Goal: Task Accomplishment & Management: Manage account settings

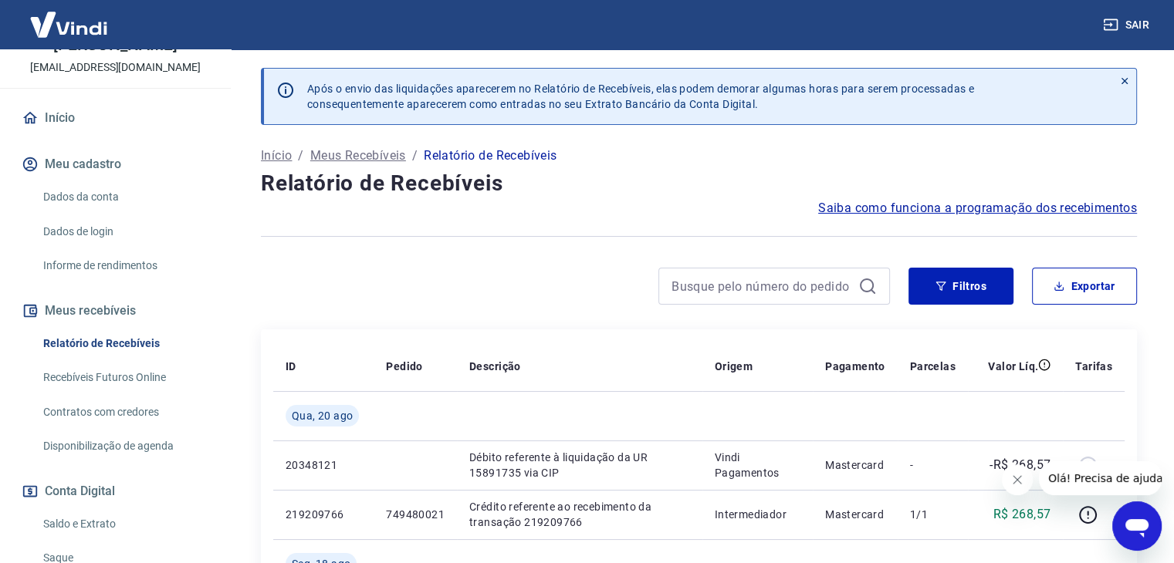
scroll to position [26, 0]
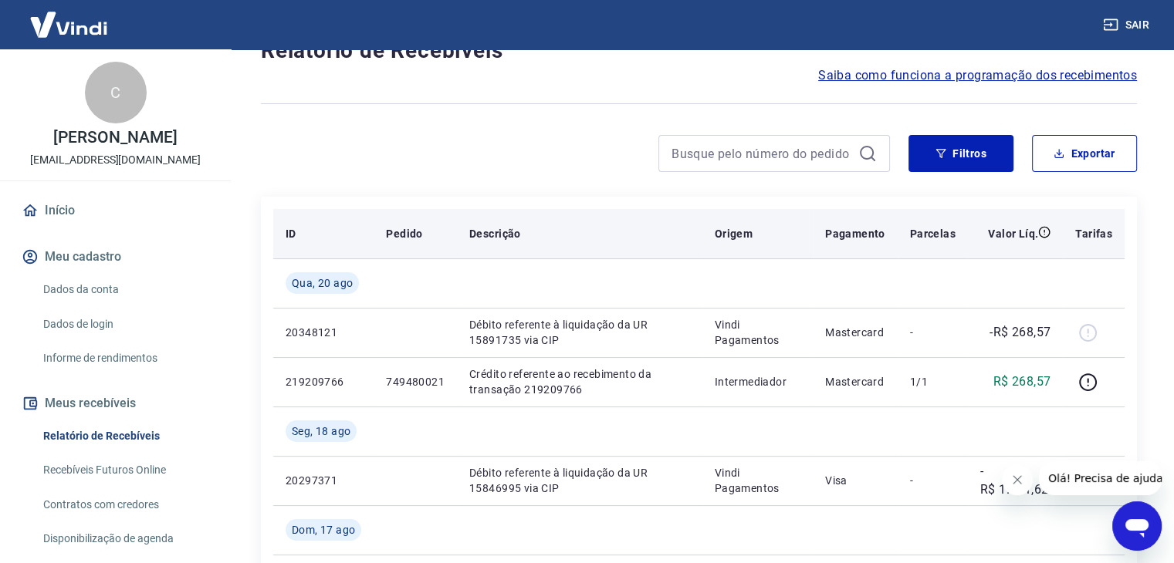
scroll to position [154, 0]
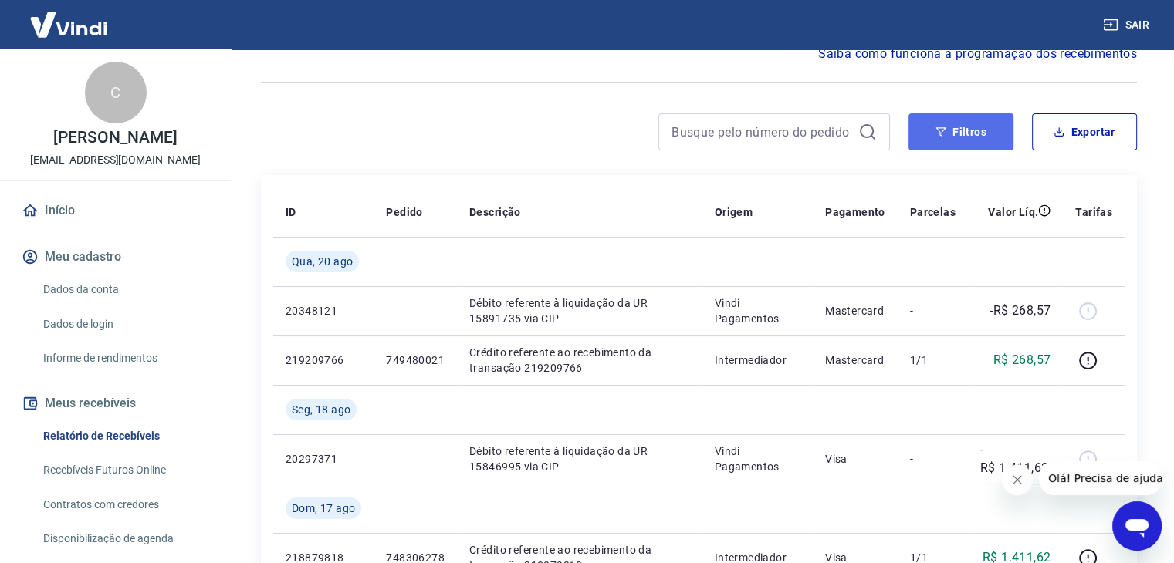
click at [972, 133] on button "Filtros" at bounding box center [960, 131] width 105 height 37
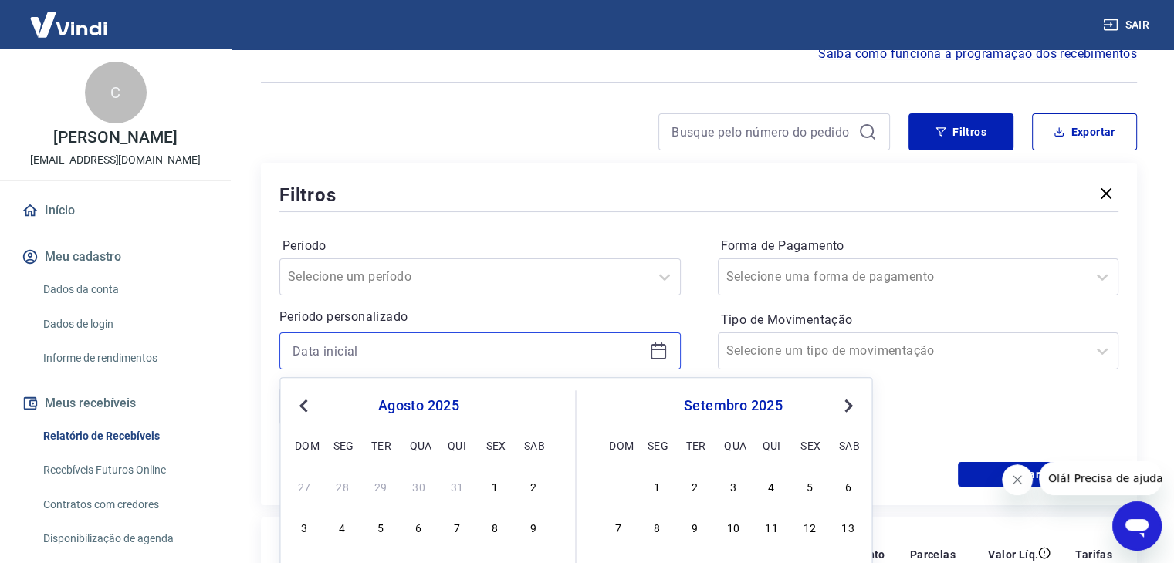
click at [577, 349] on input at bounding box center [467, 351] width 350 height 23
click at [305, 405] on span "Previous Month" at bounding box center [305, 406] width 0 height 18
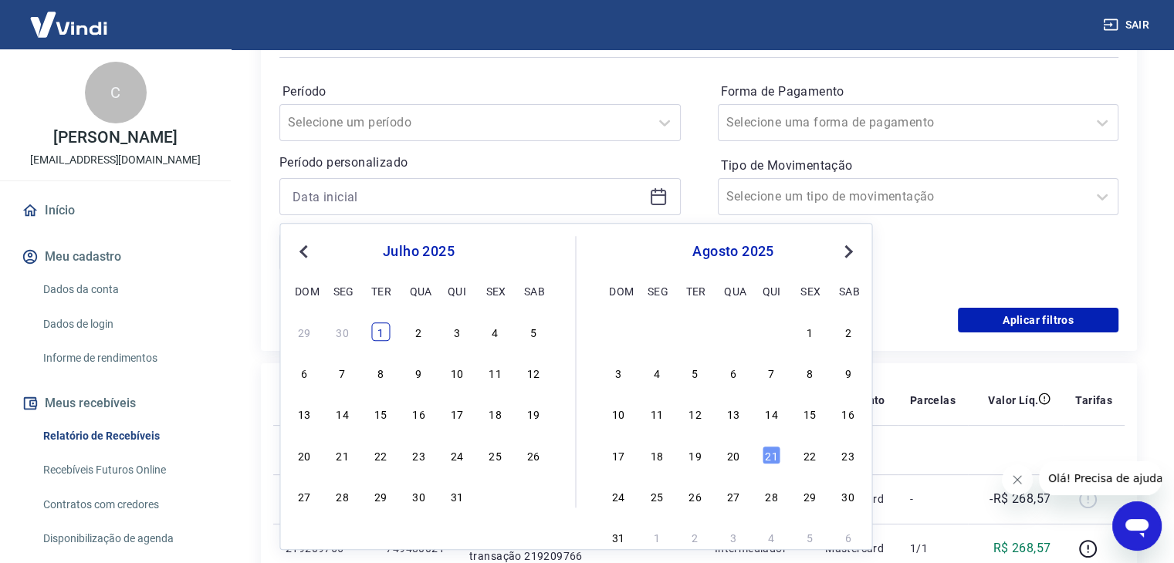
click at [377, 335] on div "1" at bounding box center [380, 332] width 19 height 19
type input "[DATE]"
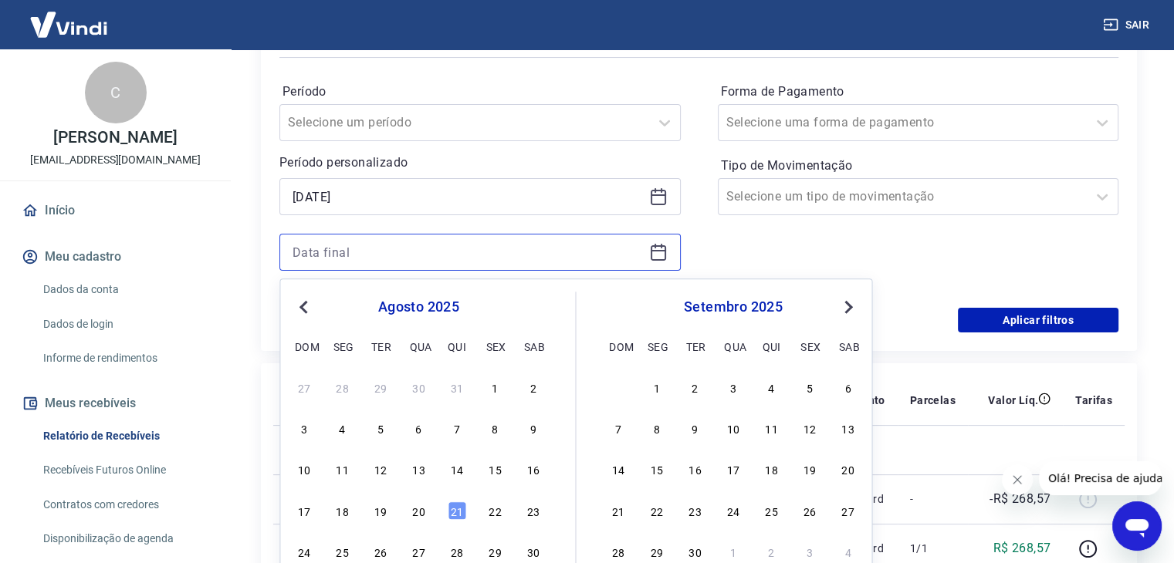
click at [482, 250] on input at bounding box center [467, 252] width 350 height 23
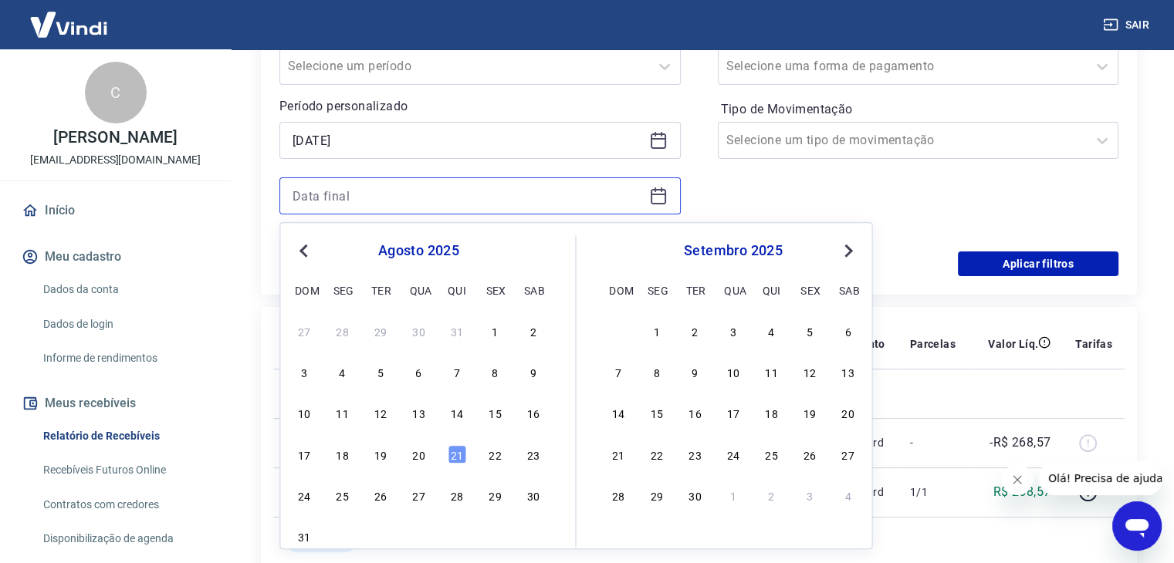
scroll to position [386, 0]
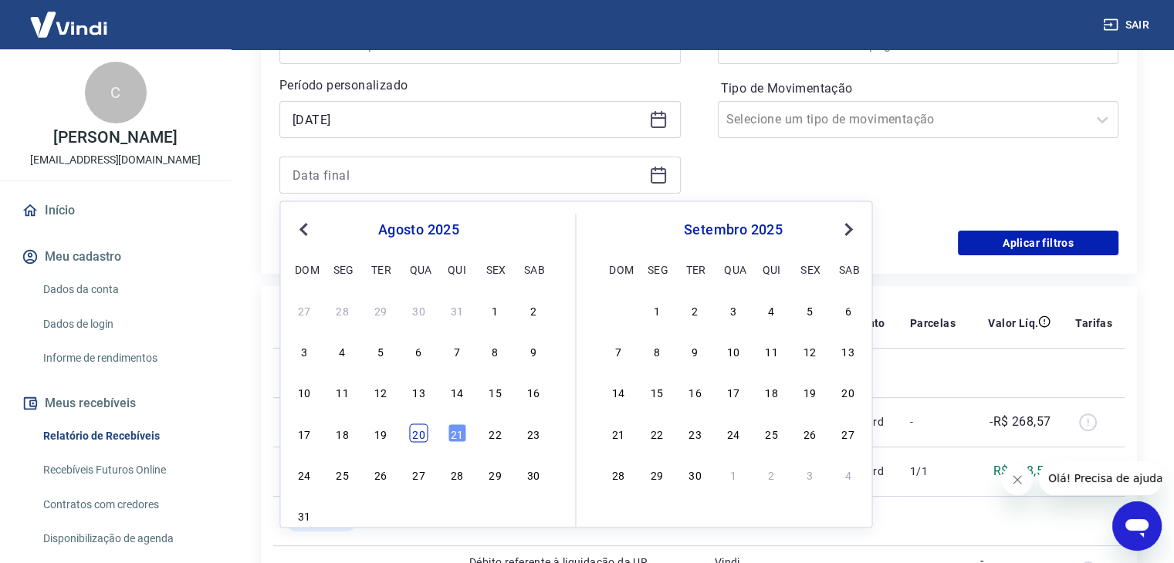
click at [419, 431] on div "20" at bounding box center [418, 433] width 19 height 19
type input "20/08/2025"
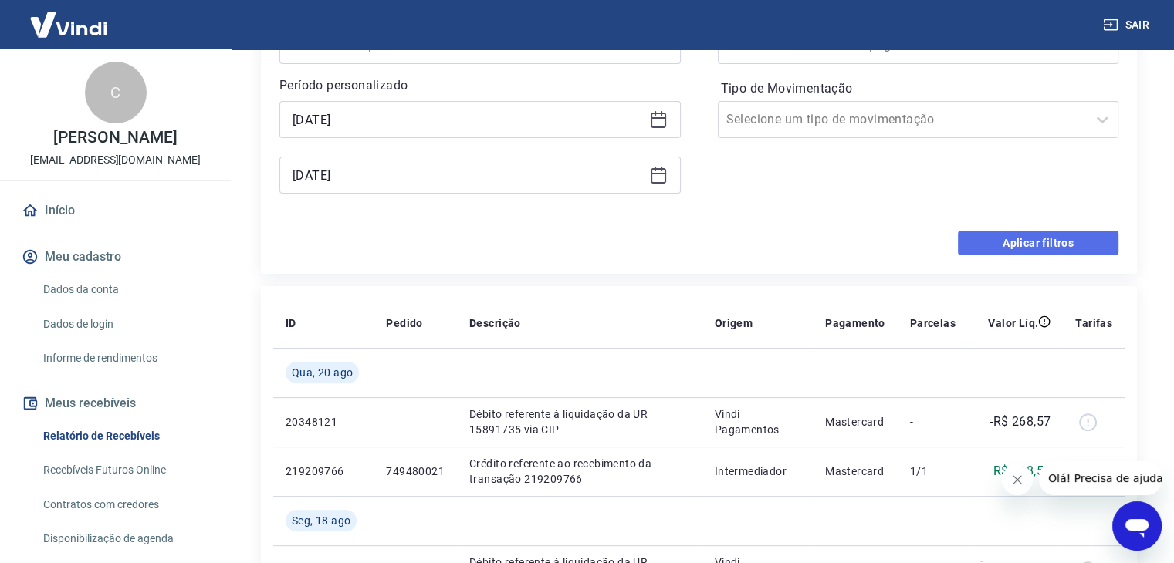
click at [1039, 242] on button "Aplicar filtros" at bounding box center [1038, 243] width 160 height 25
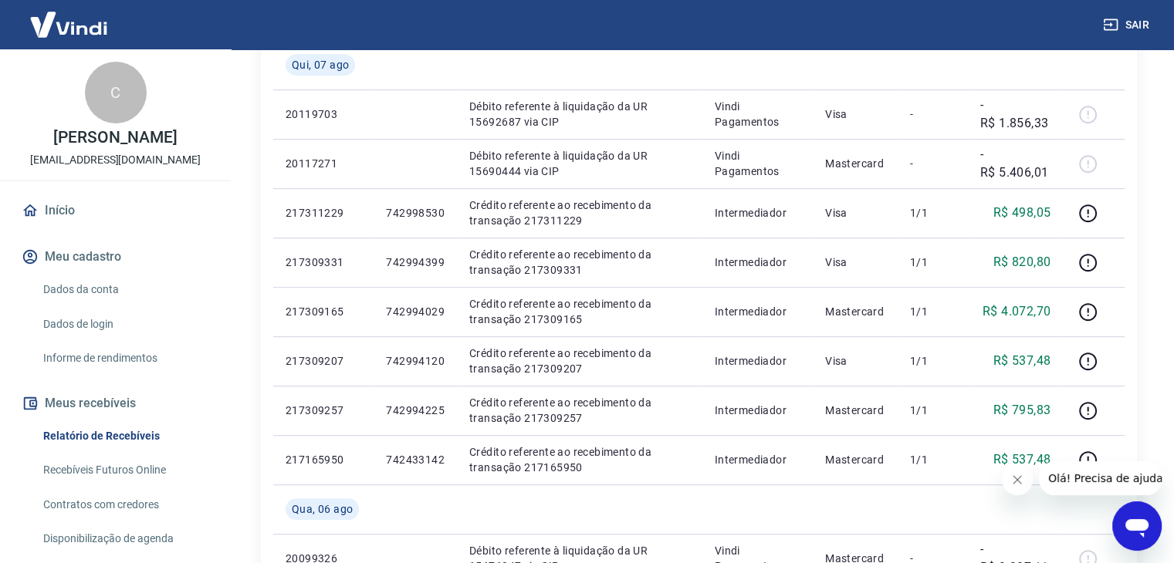
scroll to position [849, 0]
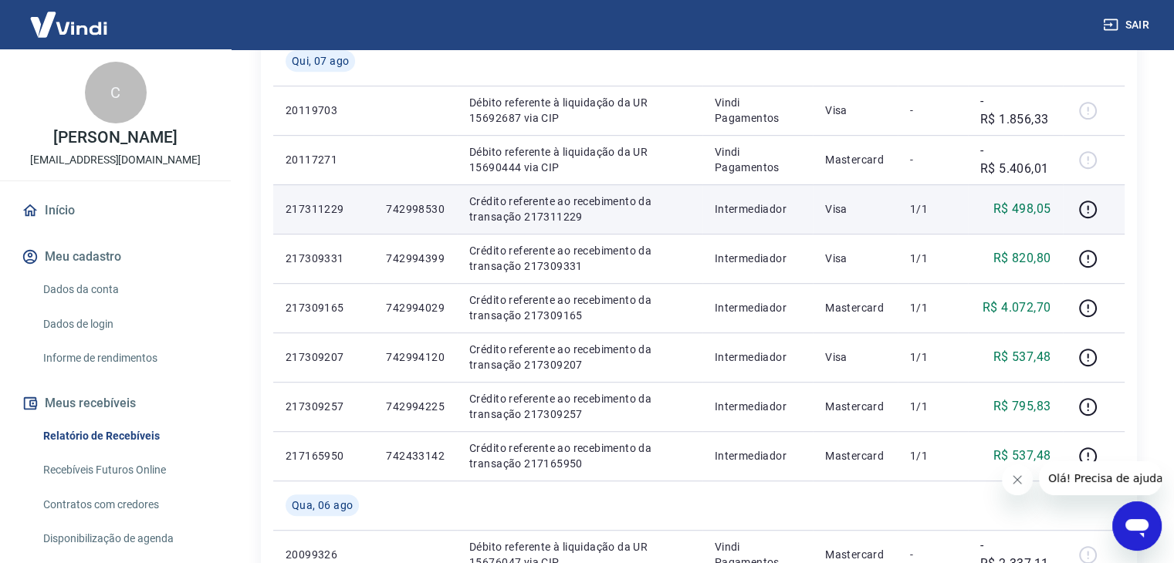
click at [559, 208] on p "Crédito referente ao recebimento da transação 217311229" at bounding box center [579, 209] width 221 height 31
click at [343, 211] on p "217311229" at bounding box center [323, 208] width 76 height 15
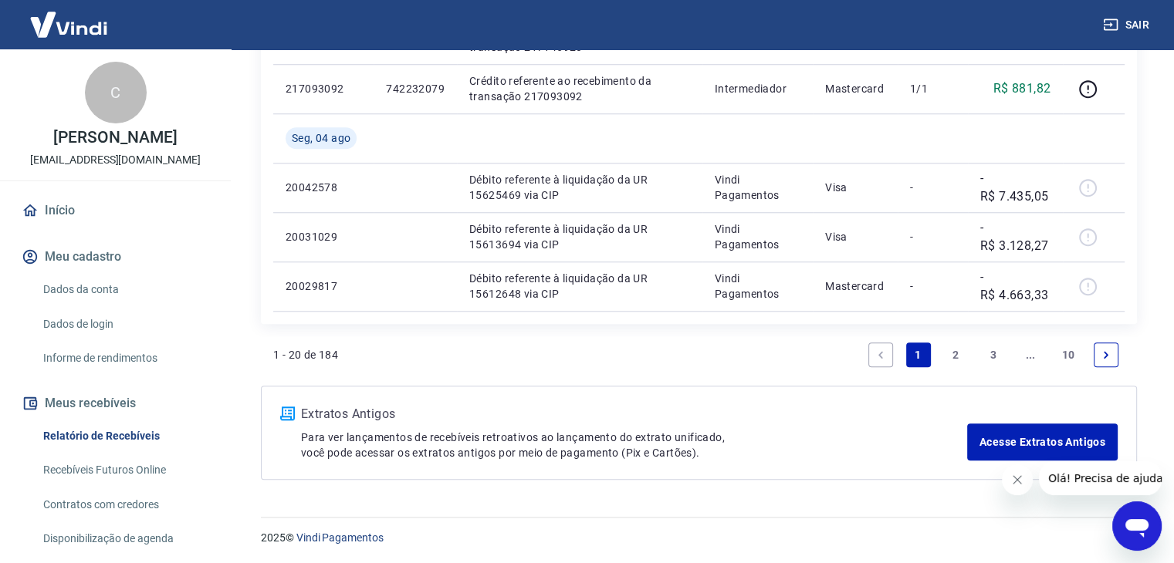
scroll to position [1414, 0]
click at [1005, 433] on link "Acesse Extratos Antigos" at bounding box center [1042, 442] width 150 height 37
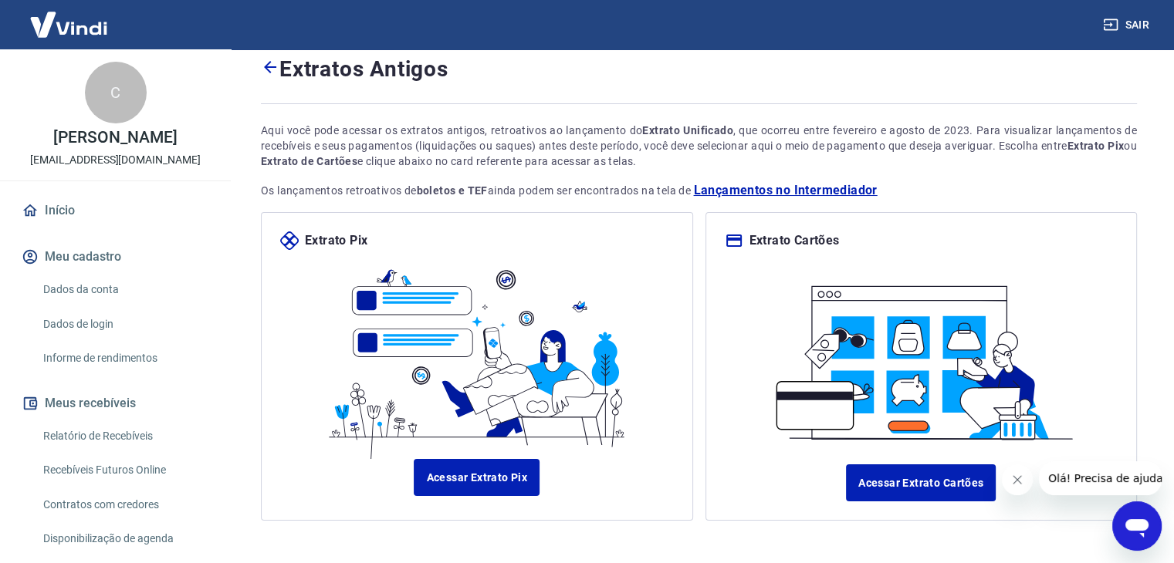
scroll to position [106, 0]
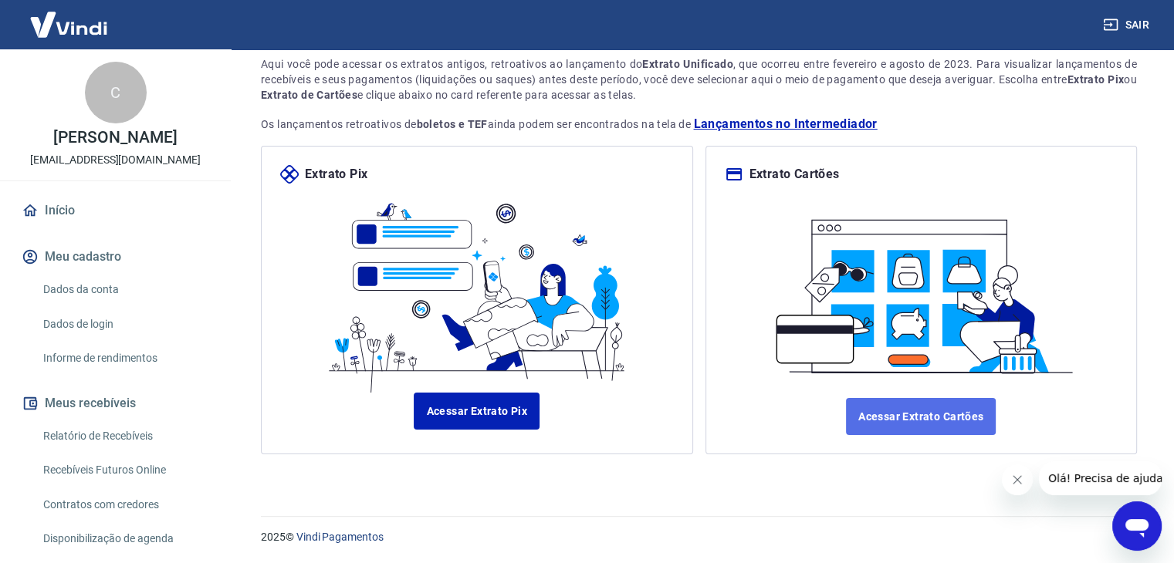
click at [948, 427] on link "Acessar Extrato Cartões" at bounding box center [921, 416] width 150 height 37
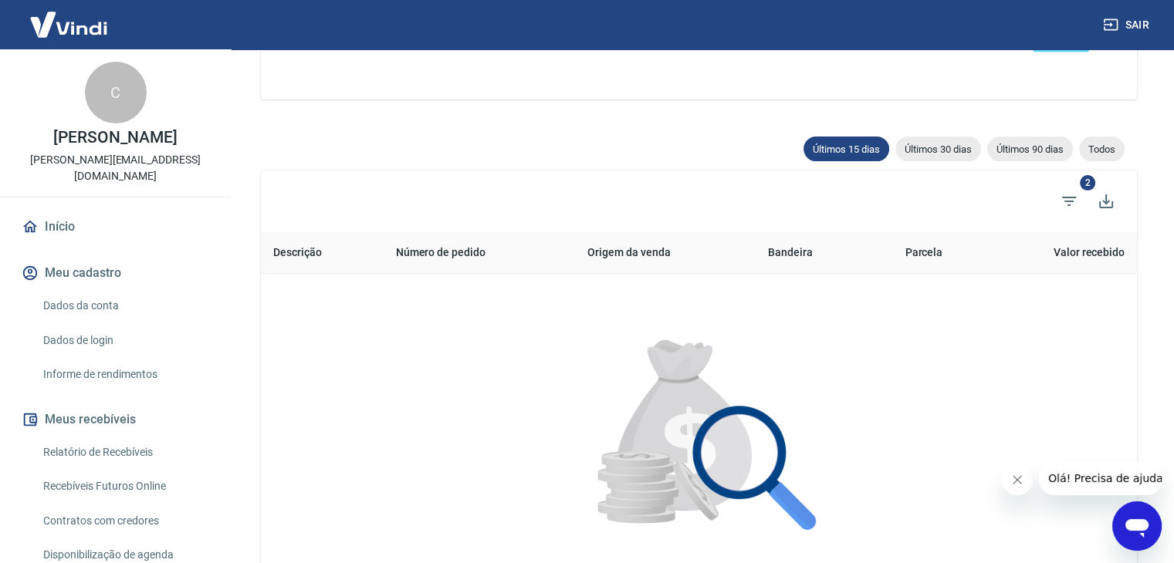
scroll to position [309, 0]
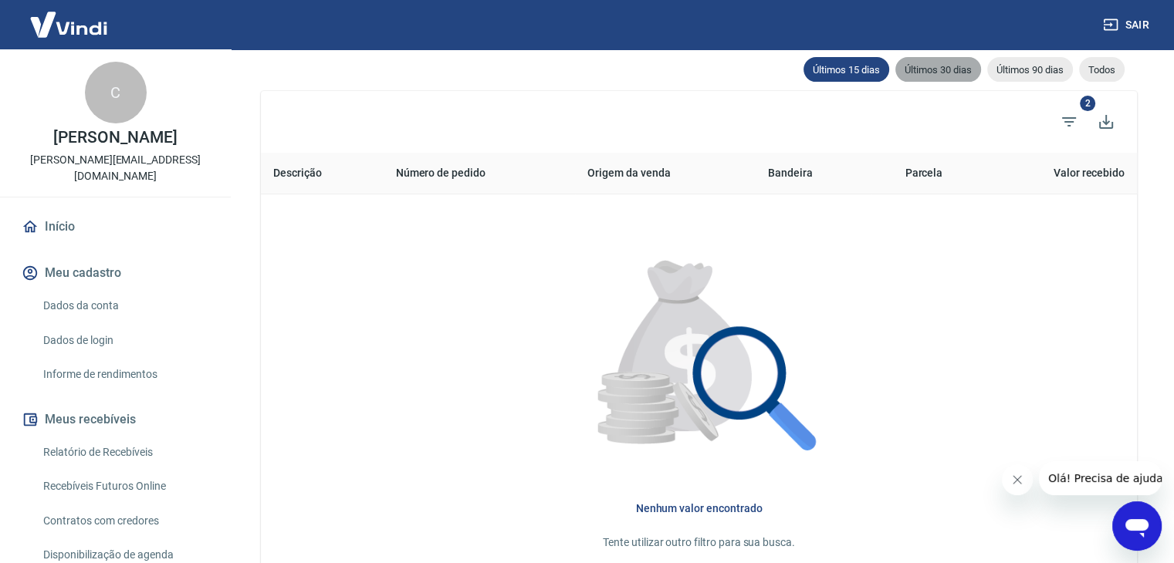
click at [951, 65] on span "Últimos 30 dias" at bounding box center [938, 70] width 86 height 12
type input "22/07/2025"
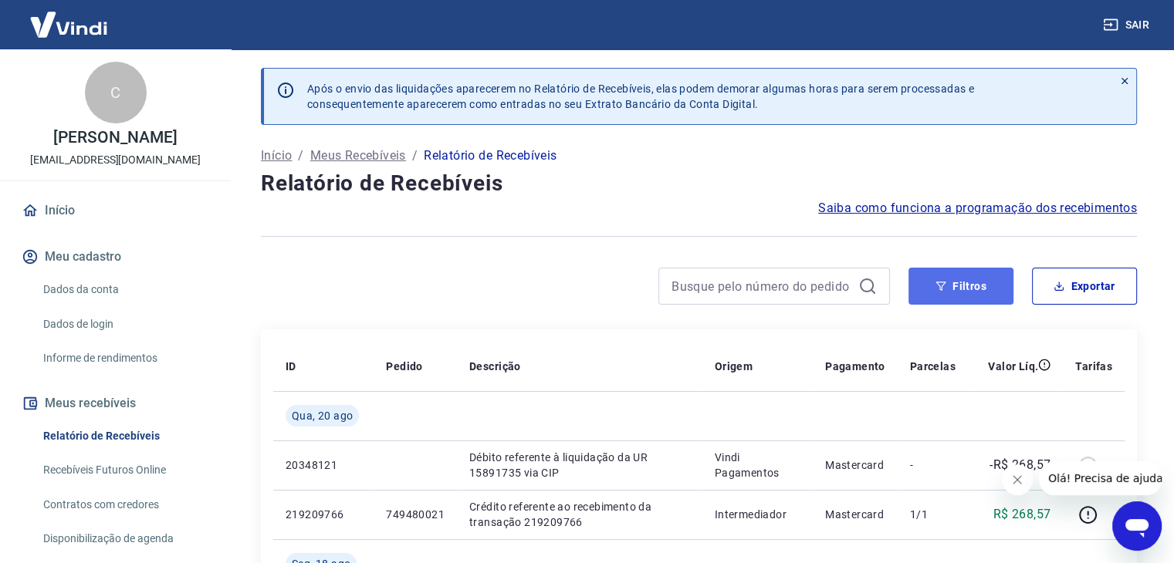
click at [959, 293] on button "Filtros" at bounding box center [960, 286] width 105 height 37
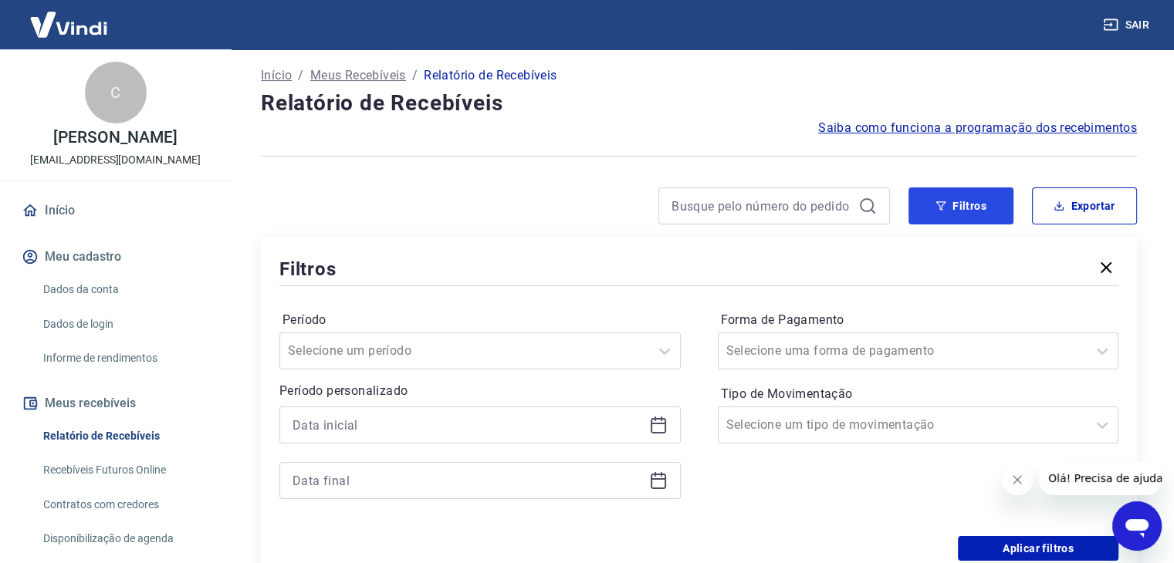
scroll to position [154, 0]
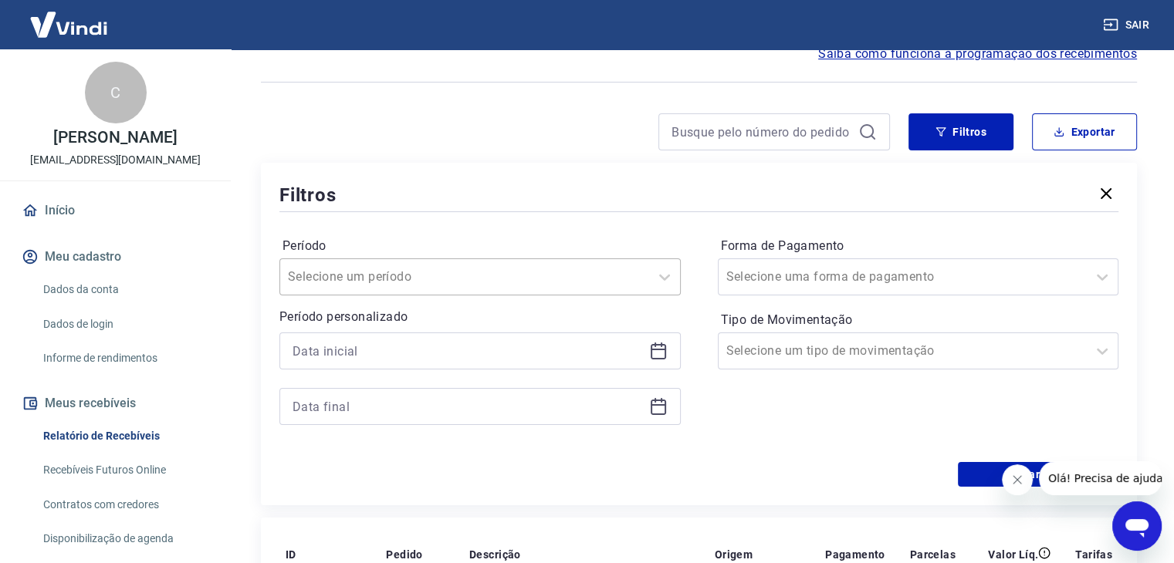
click at [335, 262] on div "Selecione um período" at bounding box center [479, 276] width 401 height 37
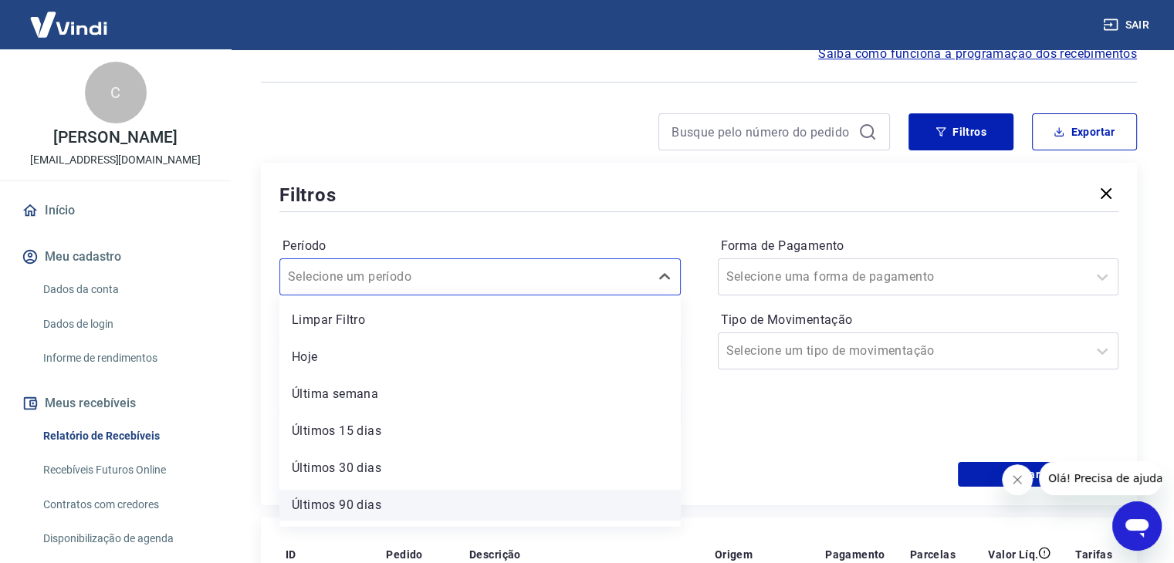
scroll to position [34, 0]
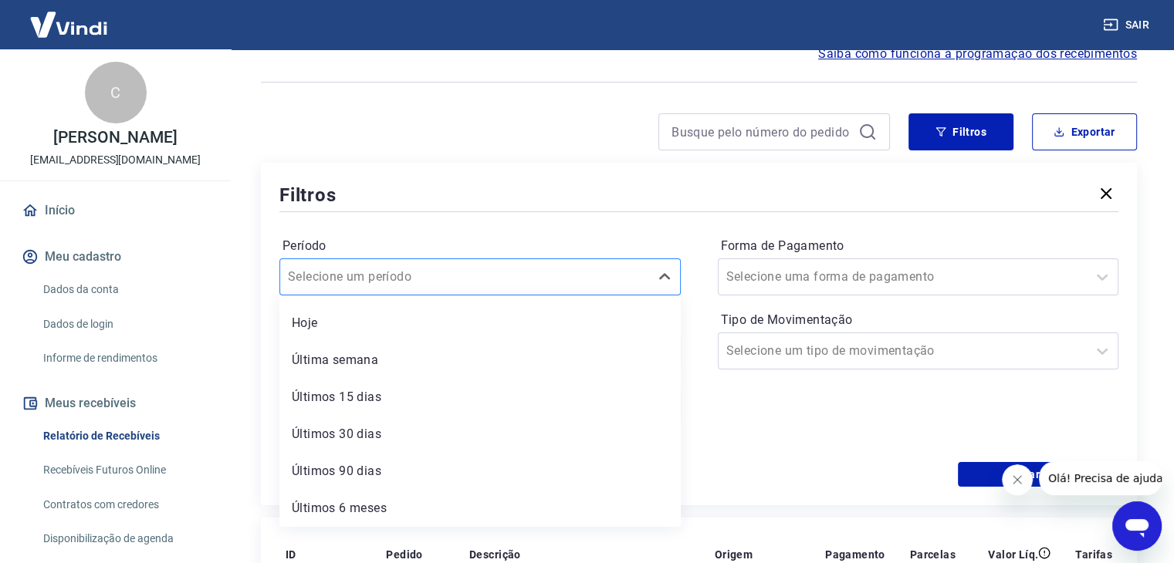
click at [330, 279] on input "Período" at bounding box center [366, 277] width 156 height 19
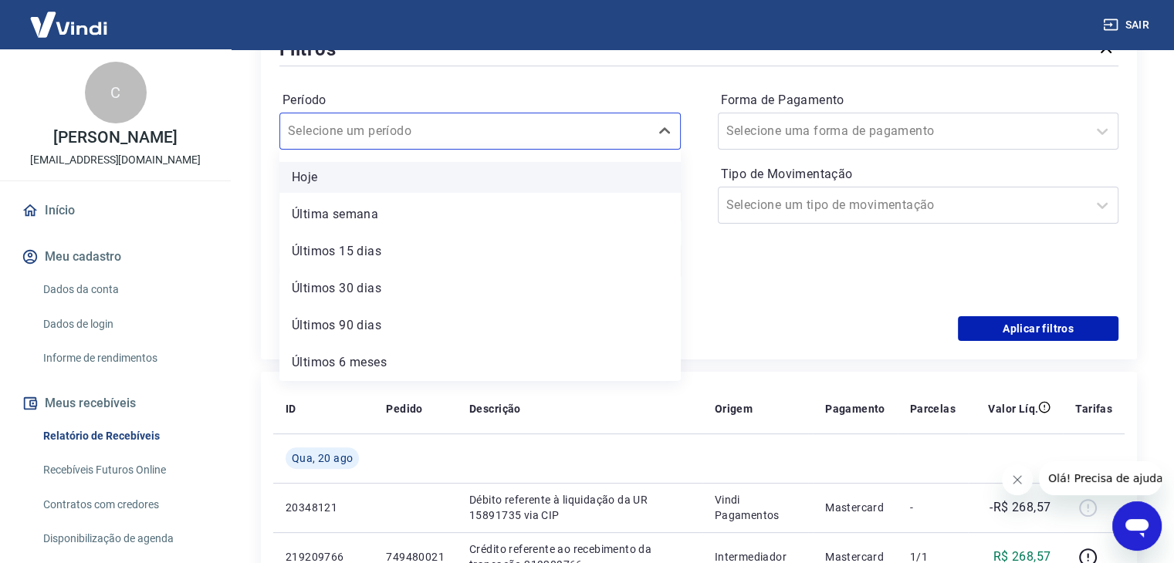
scroll to position [309, 0]
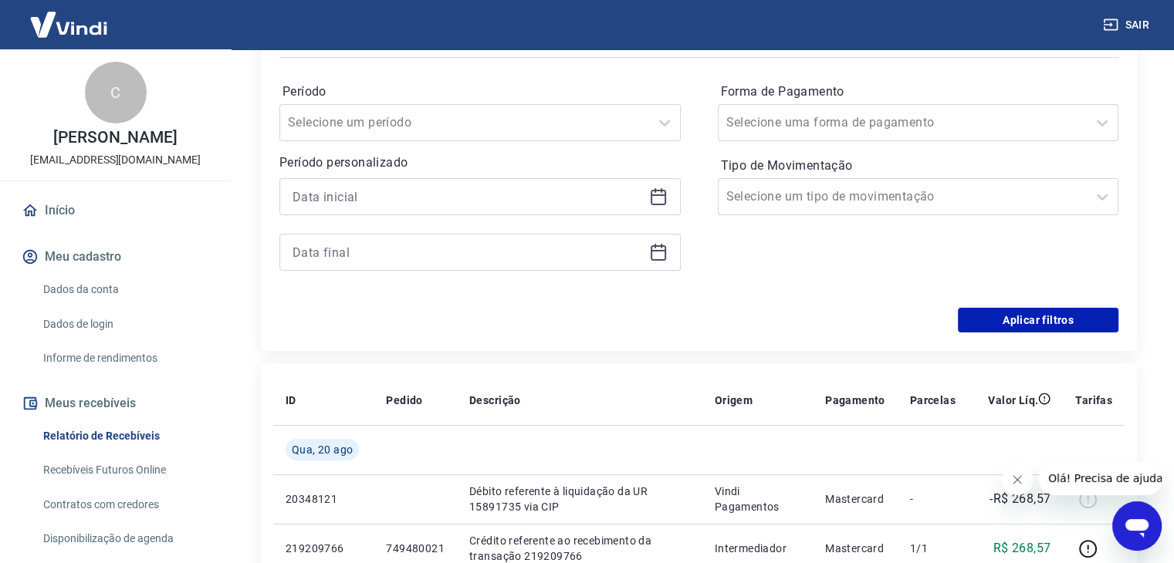
click at [856, 324] on div "Aplicar filtros" at bounding box center [698, 320] width 839 height 25
click at [377, 199] on input at bounding box center [467, 196] width 350 height 23
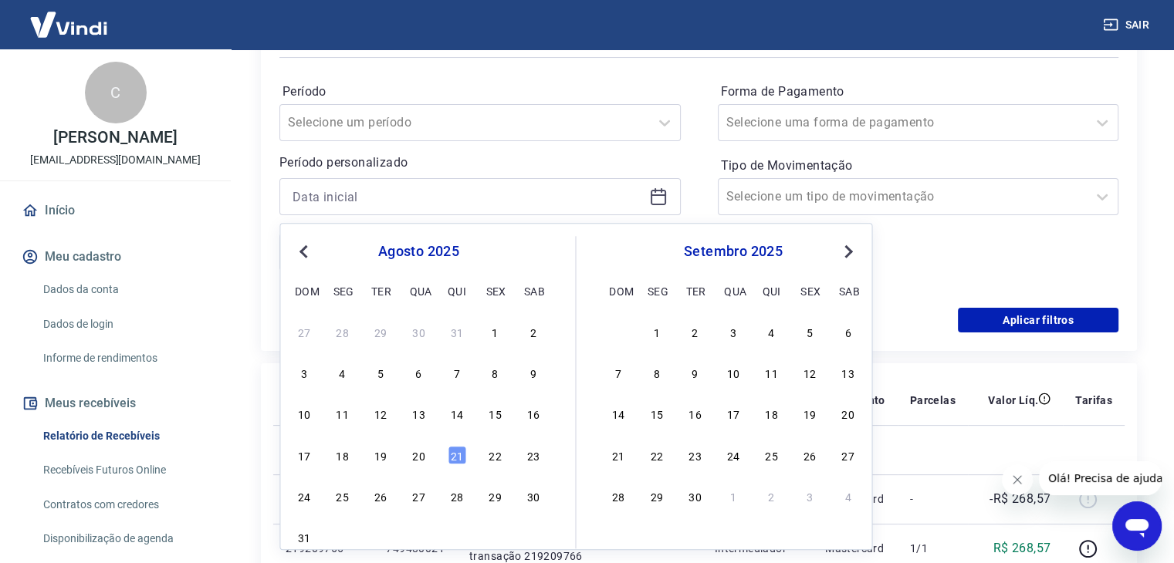
click at [305, 249] on span "Previous Month" at bounding box center [305, 251] width 0 height 18
drag, startPoint x: 378, startPoint y: 335, endPoint x: 313, endPoint y: 329, distance: 65.0
click at [379, 335] on div "1" at bounding box center [380, 332] width 19 height 19
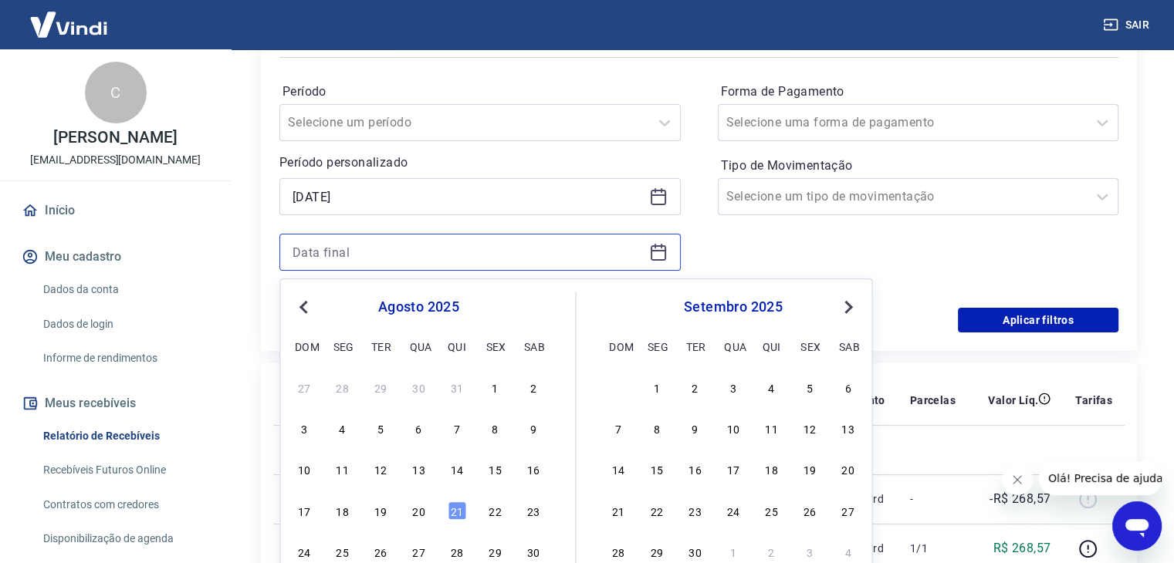
click at [519, 258] on input at bounding box center [467, 252] width 350 height 23
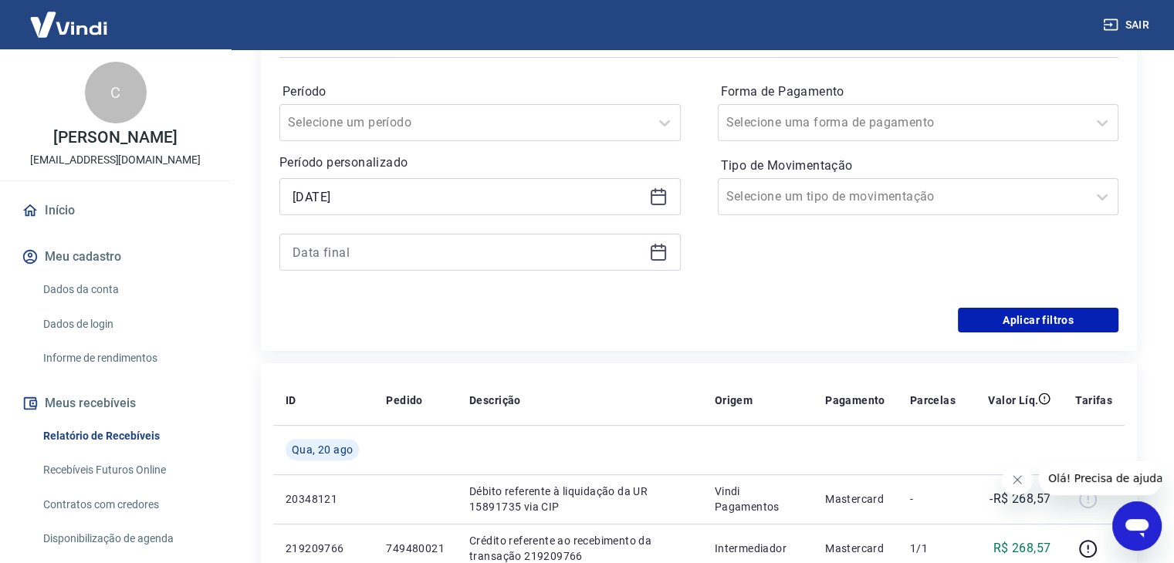
click at [348, 171] on p "Período personalizado" at bounding box center [479, 163] width 401 height 19
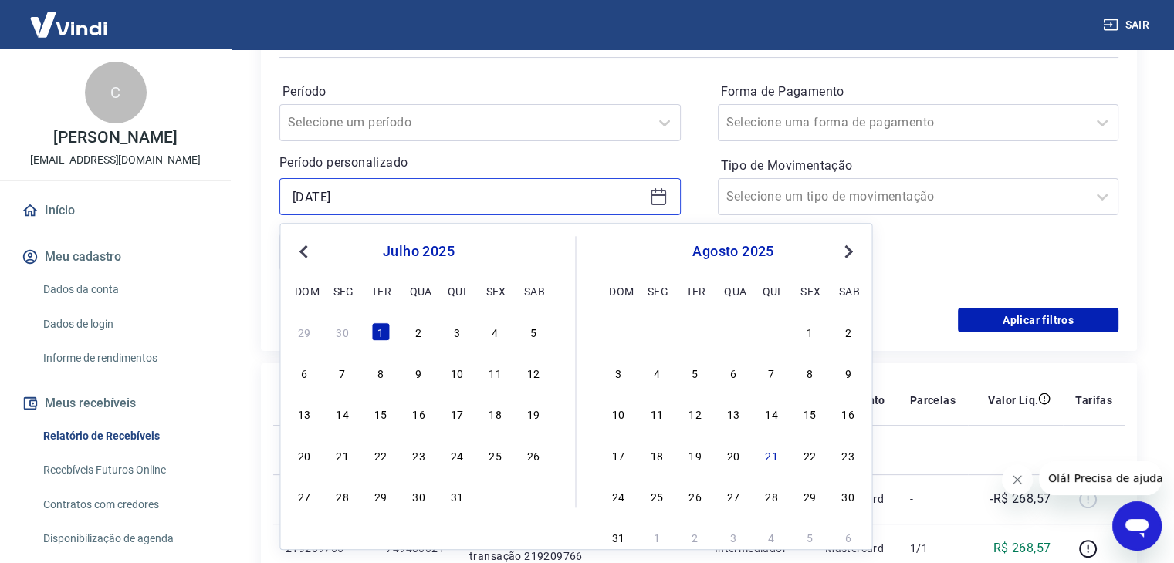
click at [352, 188] on input "[DATE]" at bounding box center [467, 196] width 350 height 23
click at [305, 251] on span "Previous Month" at bounding box center [305, 251] width 0 height 18
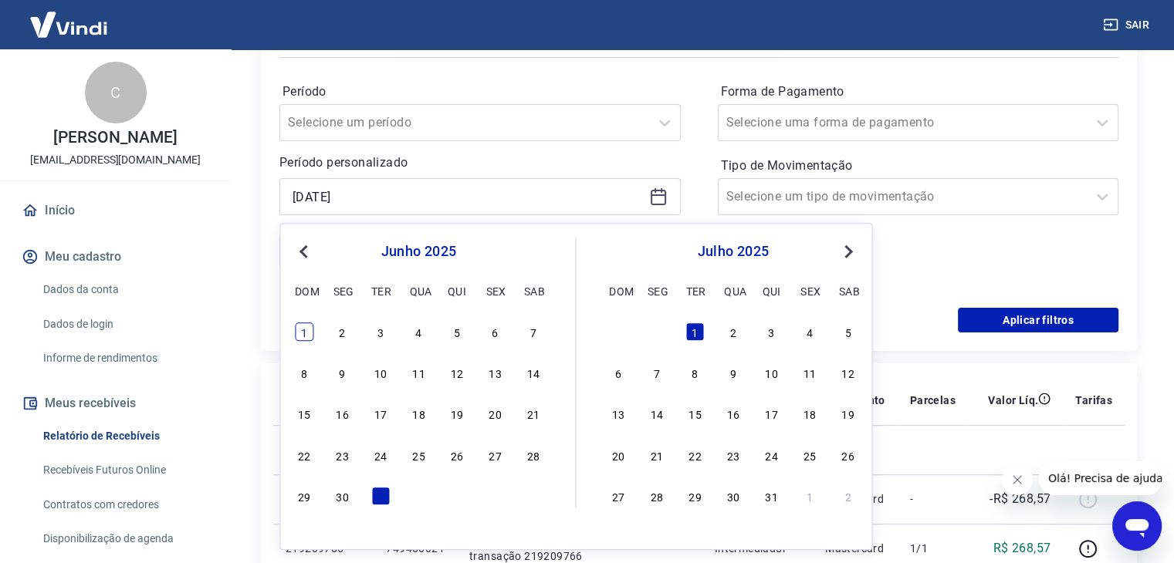
click at [301, 330] on div "1" at bounding box center [304, 332] width 19 height 19
type input "[DATE]"
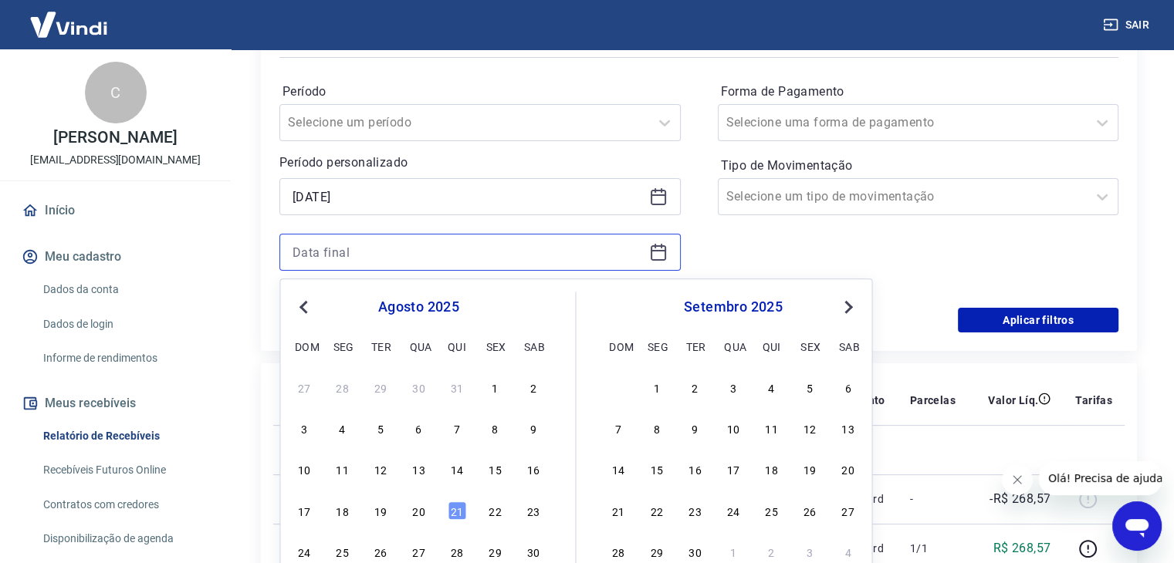
click at [361, 242] on input at bounding box center [467, 252] width 350 height 23
click at [340, 513] on div "18" at bounding box center [342, 511] width 19 height 19
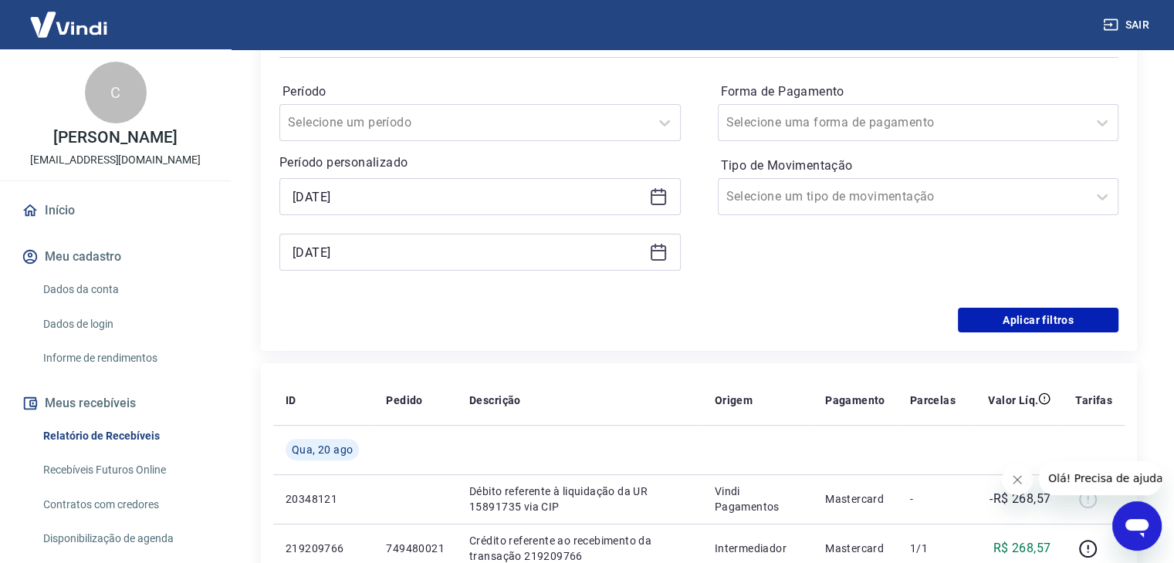
type input "[DATE]"
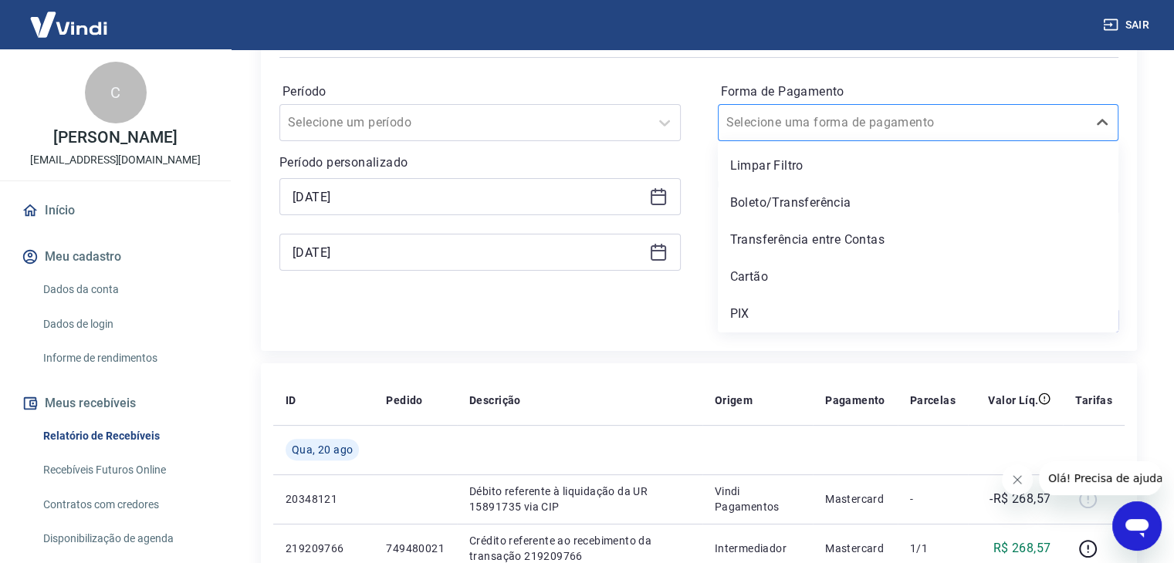
click at [938, 127] on div at bounding box center [902, 123] width 353 height 22
click at [952, 116] on div at bounding box center [902, 123] width 353 height 22
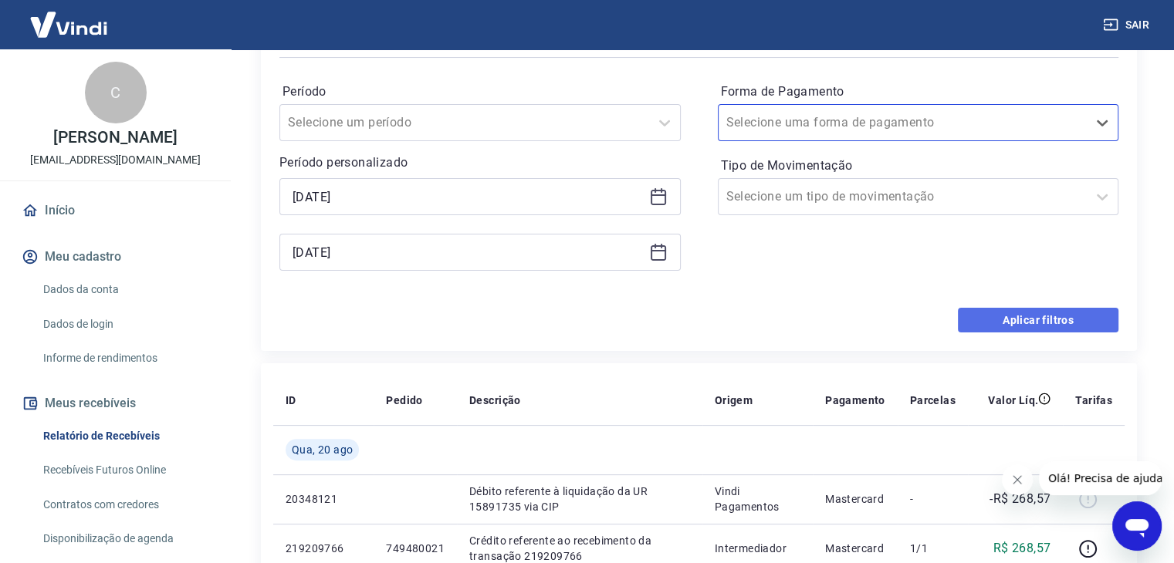
click at [1038, 320] on button "Aplicar filtros" at bounding box center [1038, 320] width 160 height 25
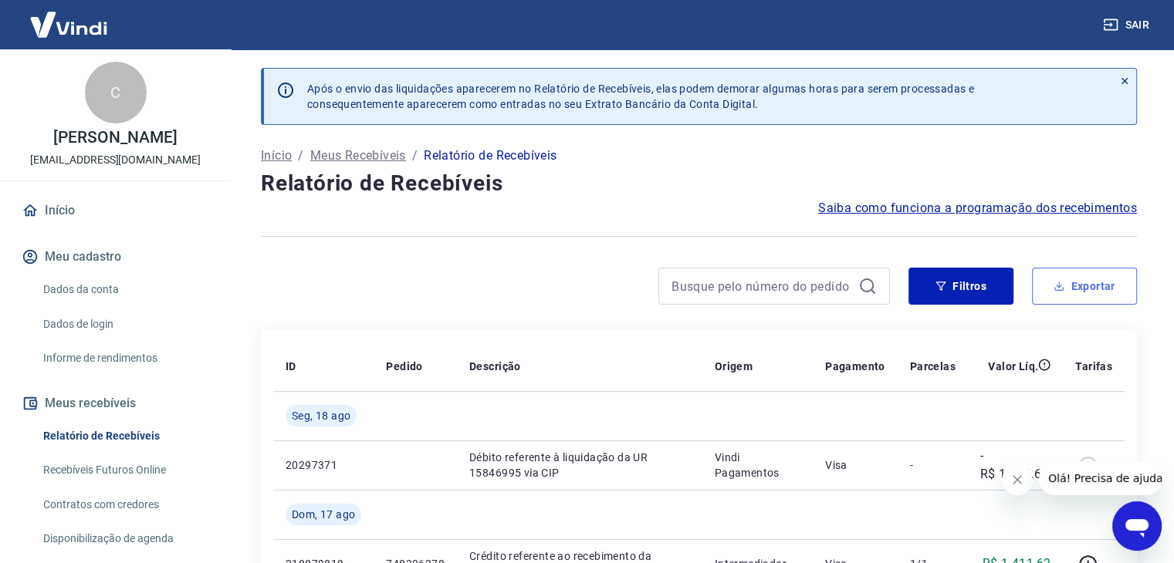
click at [1105, 279] on button "Exportar" at bounding box center [1084, 286] width 105 height 37
type input "[DATE]"
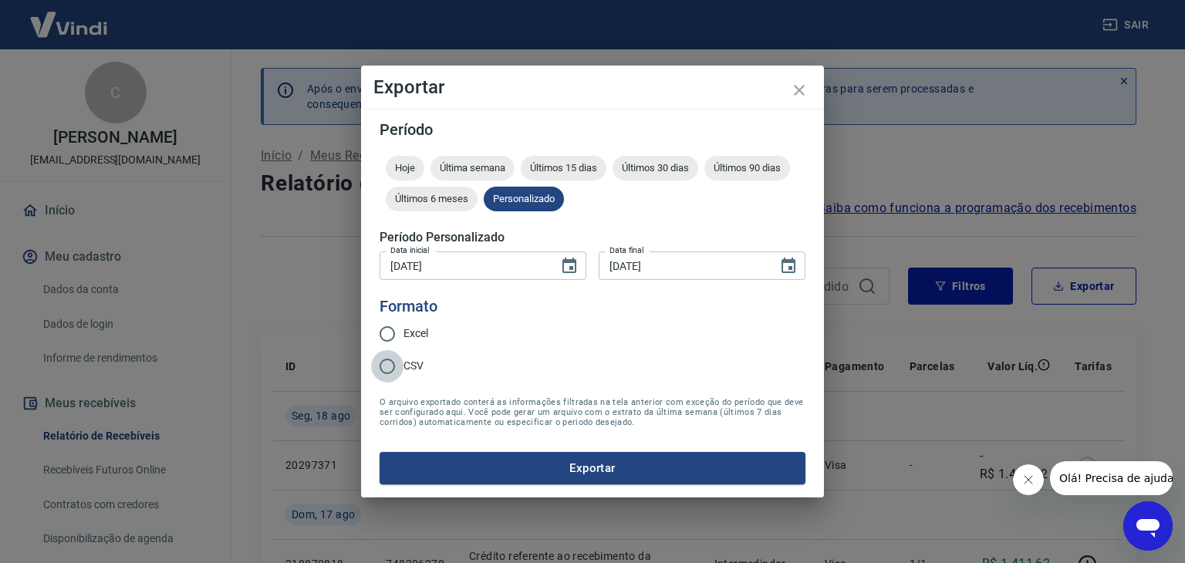
click at [386, 371] on input "CSV" at bounding box center [387, 366] width 32 height 32
radio input "true"
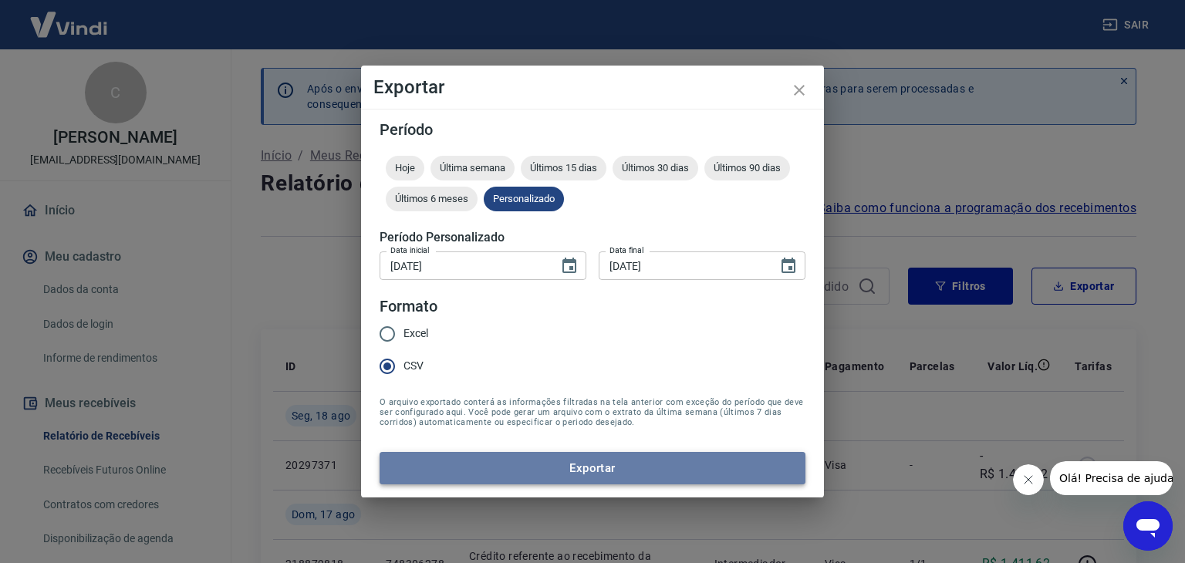
click at [633, 452] on button "Exportar" at bounding box center [593, 468] width 426 height 32
